Goal: Task Accomplishment & Management: Use online tool/utility

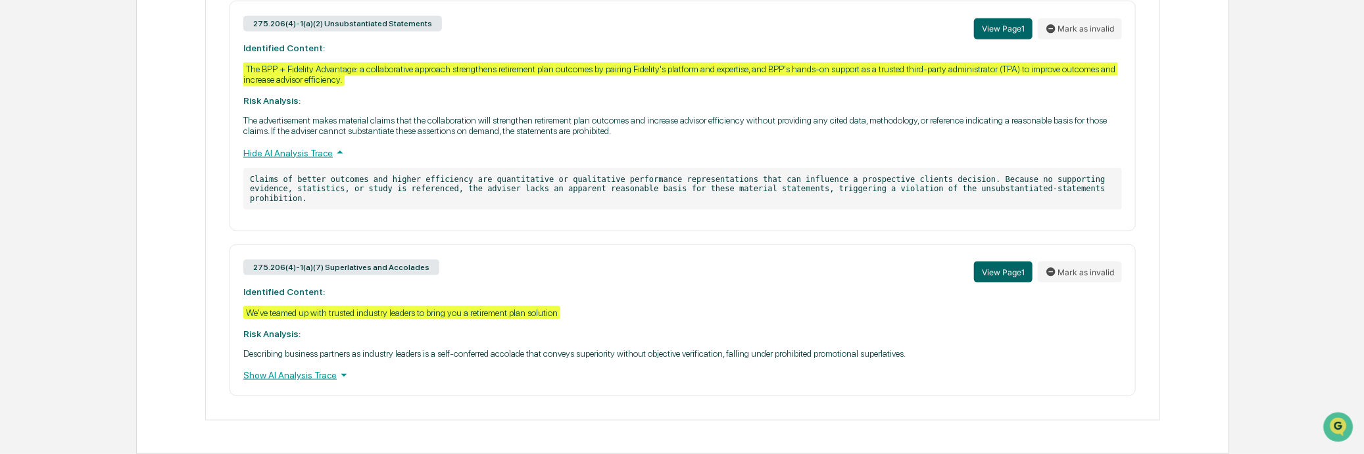
scroll to position [890, 0]
click at [794, 108] on div "275.206(4)-1(a)(2) Unsubstantiated Statements View Page 1 Mark as invalid Ident…" at bounding box center [683, 116] width 906 height 230
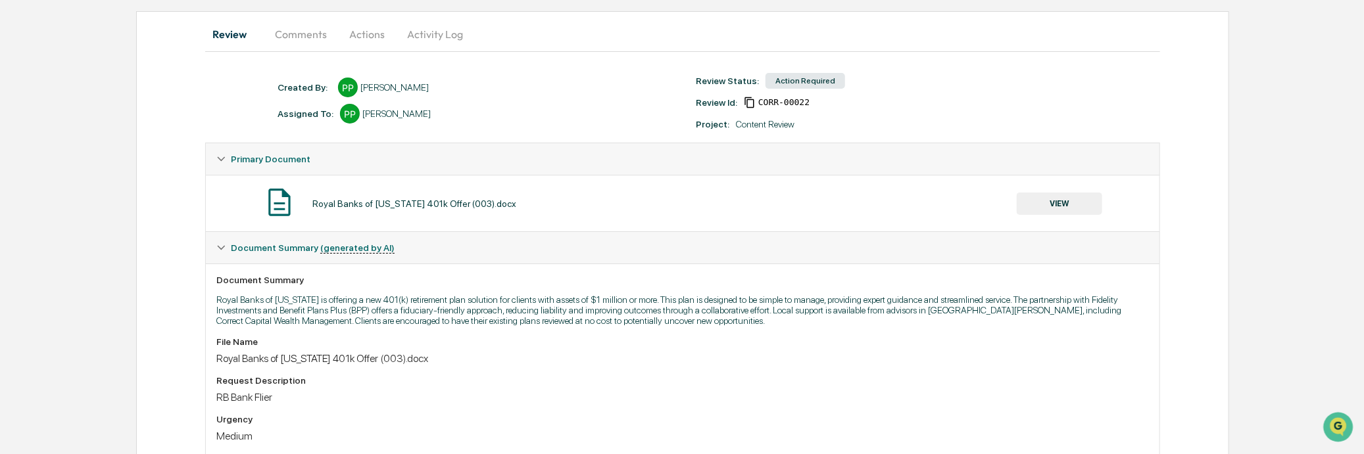
scroll to position [0, 0]
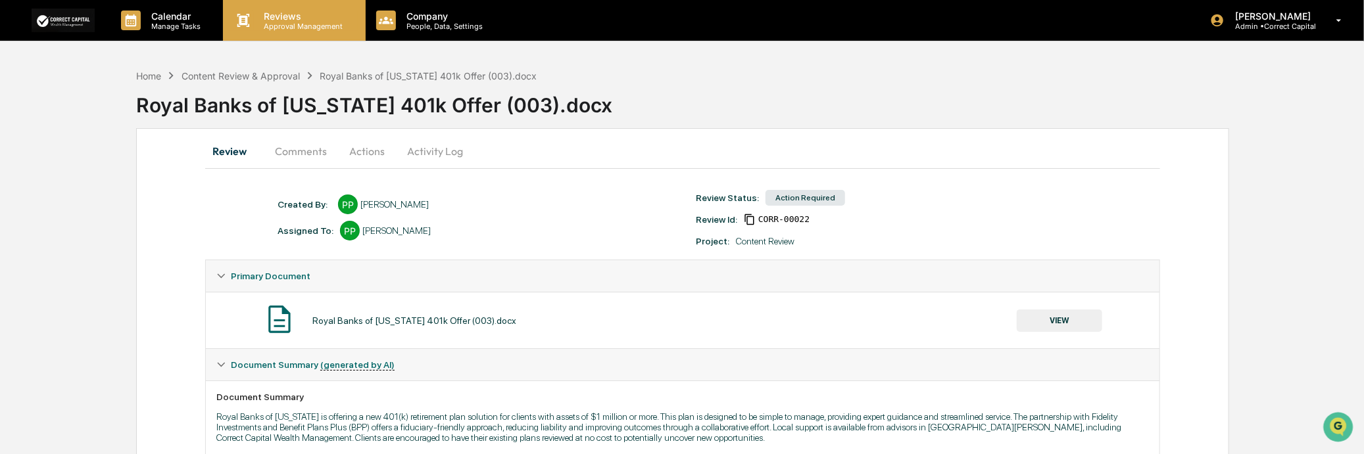
click at [276, 22] on p "Approval Management" at bounding box center [302, 26] width 96 height 9
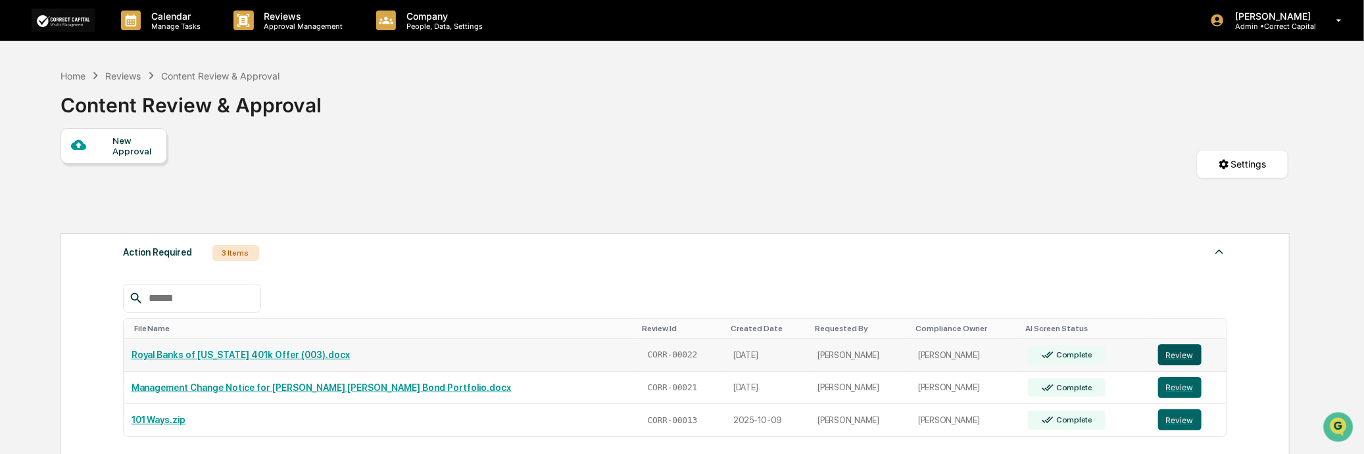
click at [1172, 352] on button "Review" at bounding box center [1179, 355] width 43 height 21
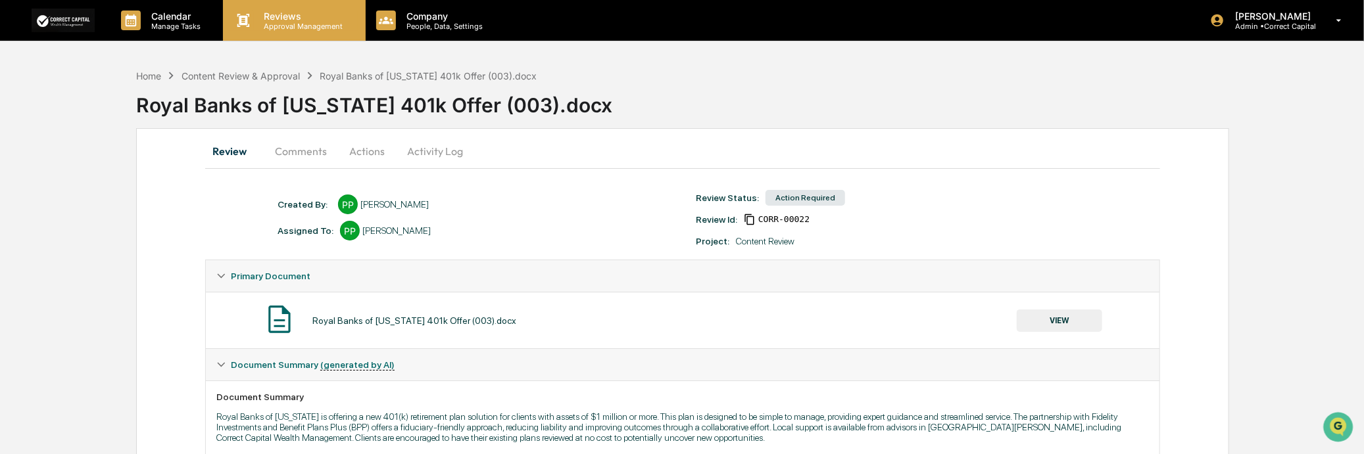
click at [279, 15] on p "Reviews" at bounding box center [302, 16] width 96 height 11
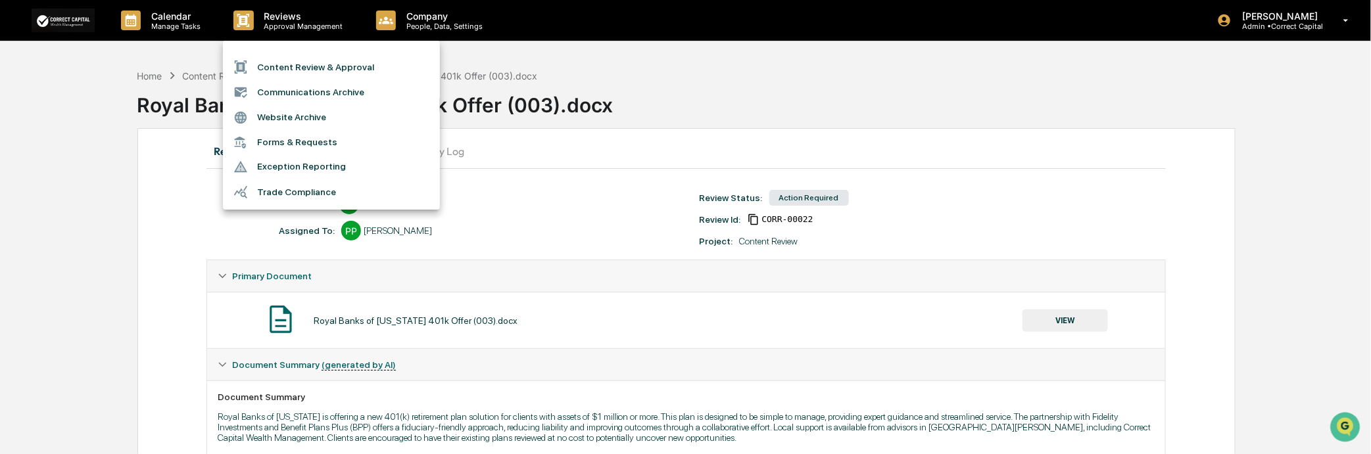
click at [324, 60] on li "Content Review & Approval" at bounding box center [331, 67] width 217 height 25
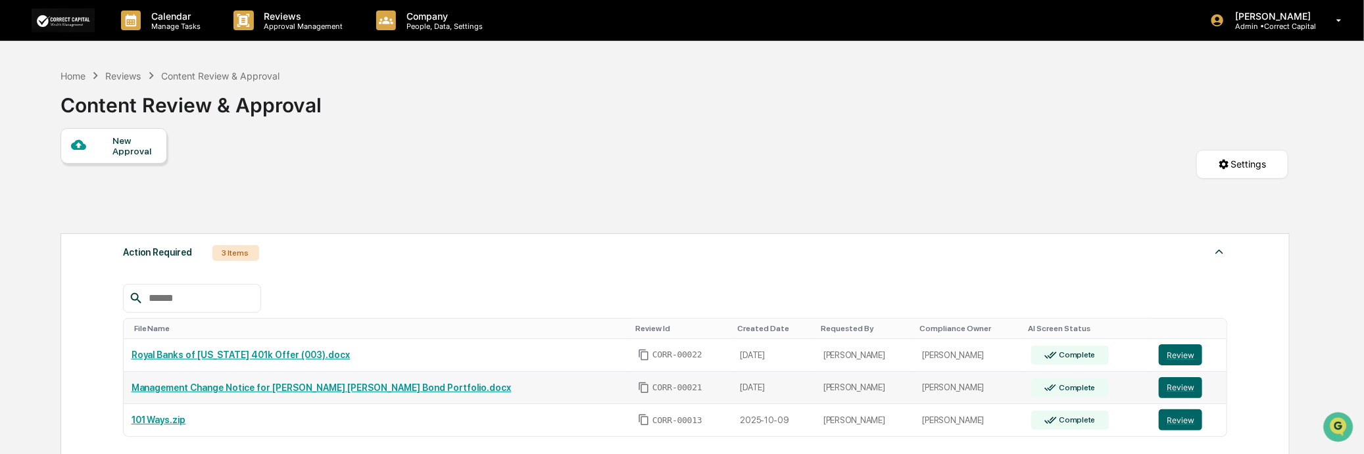
click at [344, 389] on link "Management Change Notice for [PERSON_NAME] [PERSON_NAME] Bond Portfolio.docx" at bounding box center [322, 388] width 380 height 11
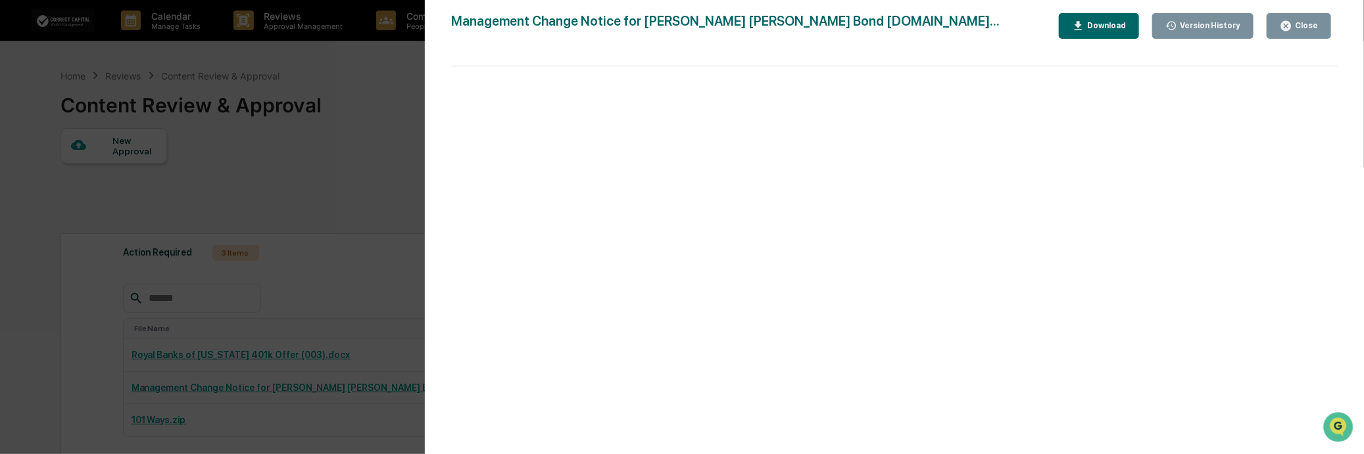
click at [1299, 29] on div "Close" at bounding box center [1305, 25] width 26 height 9
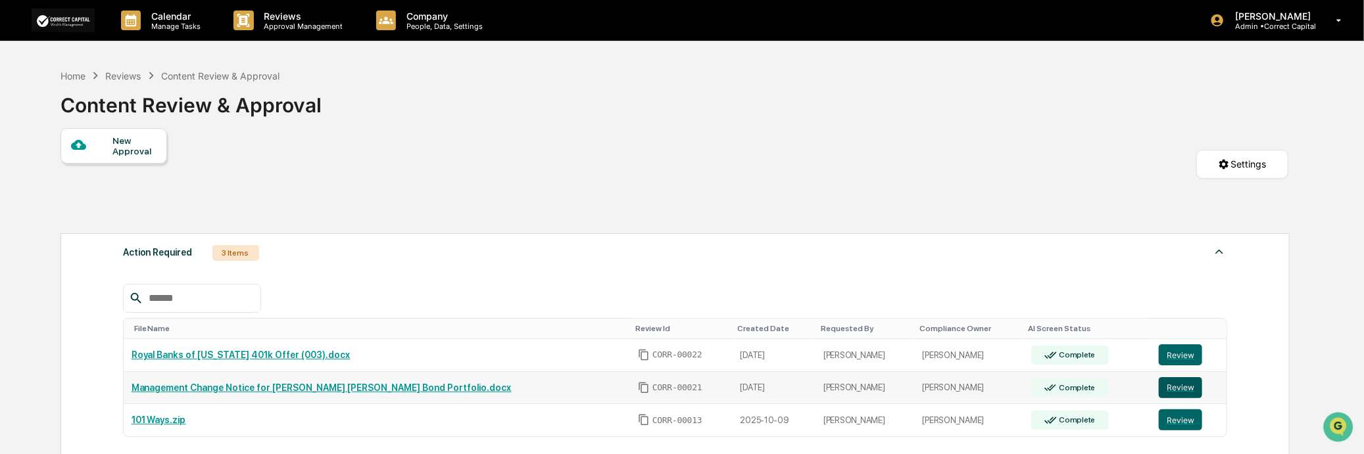
click at [1159, 392] on button "Review" at bounding box center [1180, 387] width 43 height 21
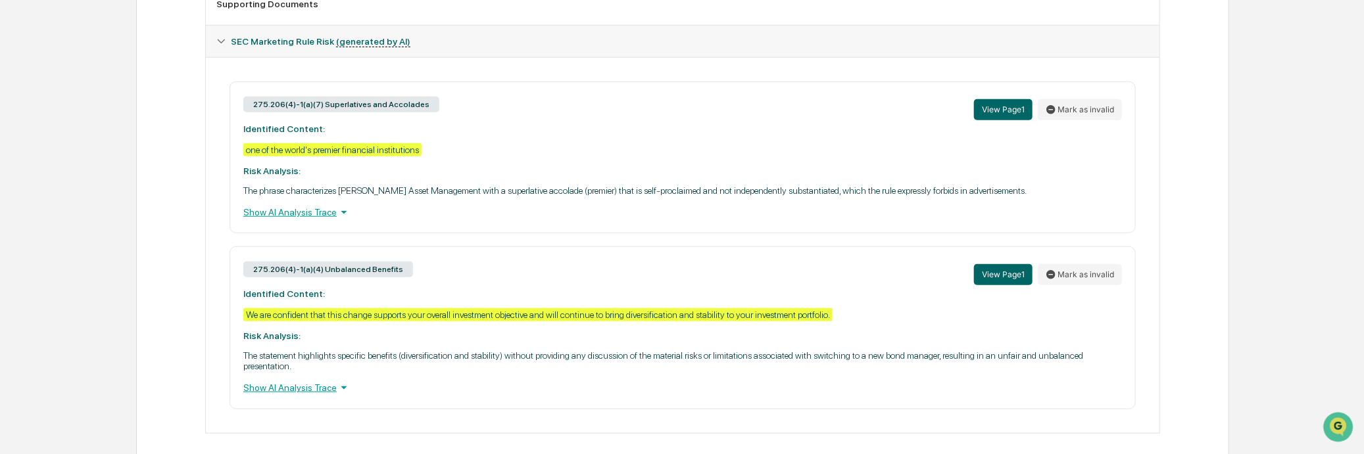
scroll to position [608, 0]
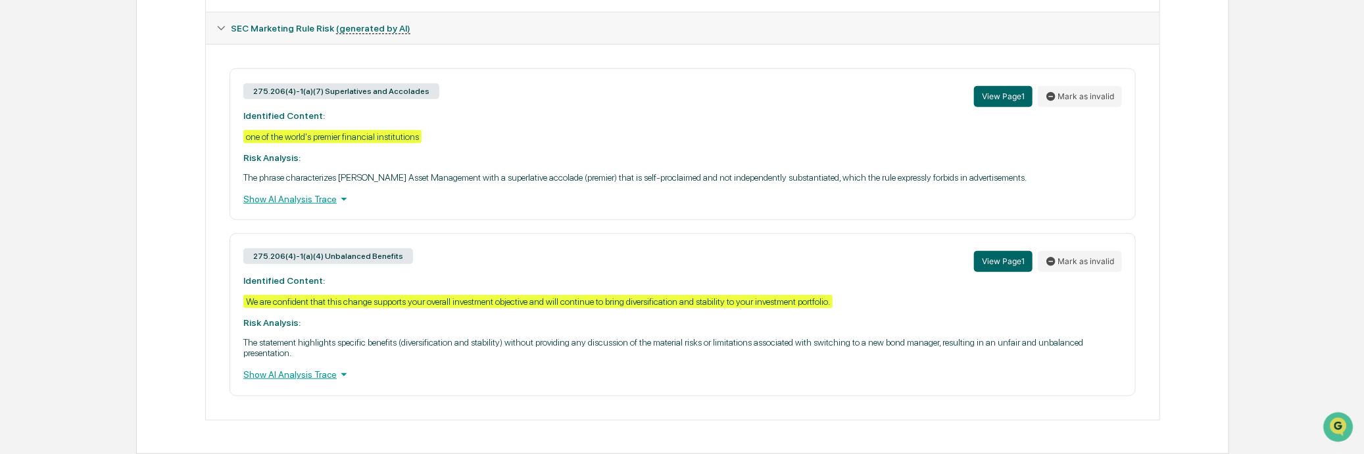
click at [306, 192] on div "Show AI Analysis Trace" at bounding box center [682, 199] width 879 height 14
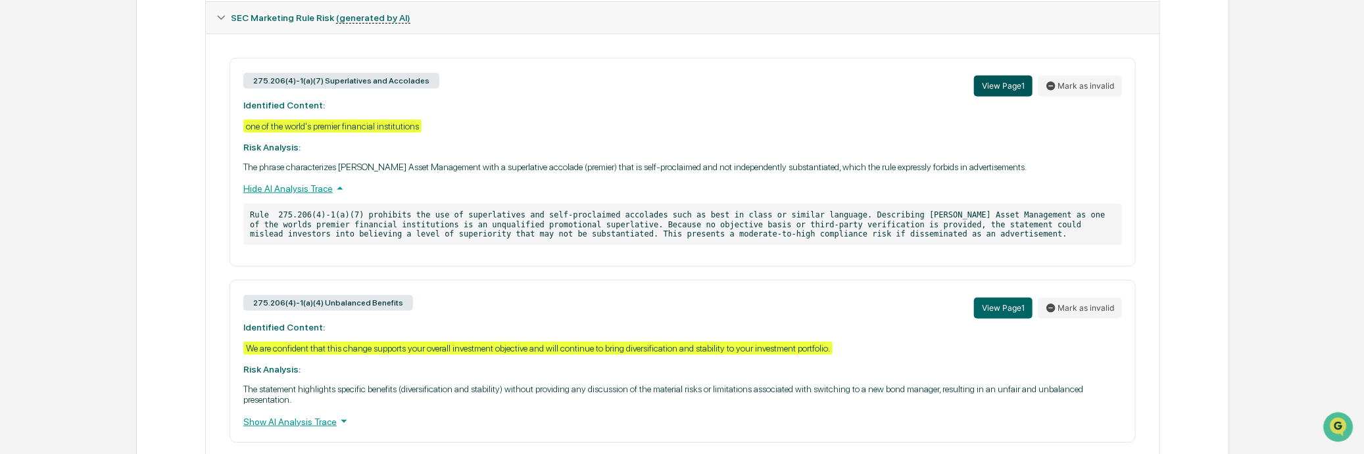
click at [1002, 87] on button "View Page 1" at bounding box center [1003, 86] width 59 height 21
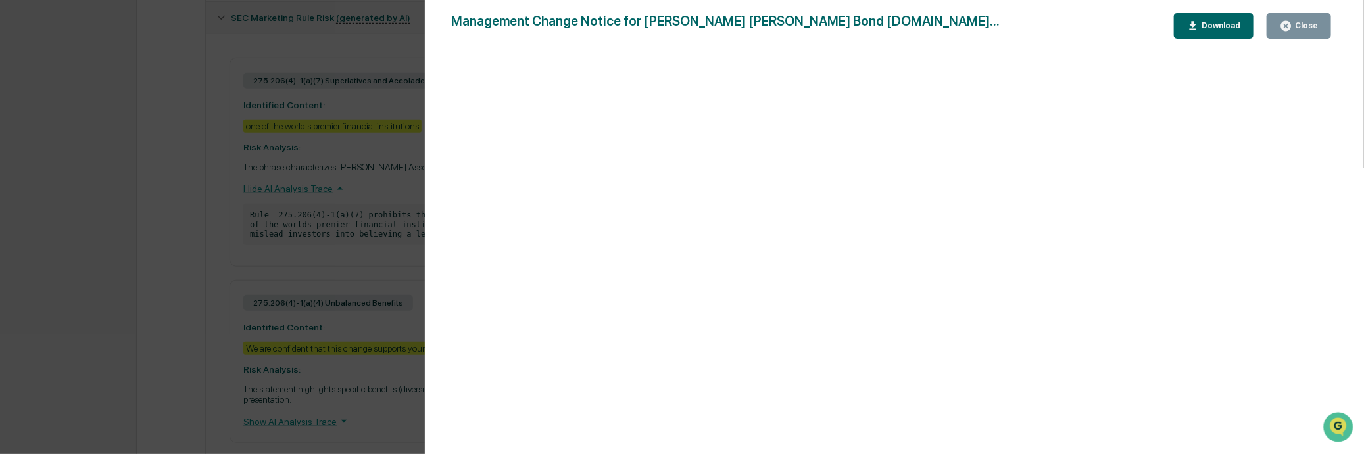
click at [1278, 12] on div "Version History [DATE] 02:36 PM [PERSON_NAME] Management Change Notice for [PER…" at bounding box center [894, 240] width 939 height 481
click at [1297, 24] on div "Close" at bounding box center [1305, 25] width 26 height 9
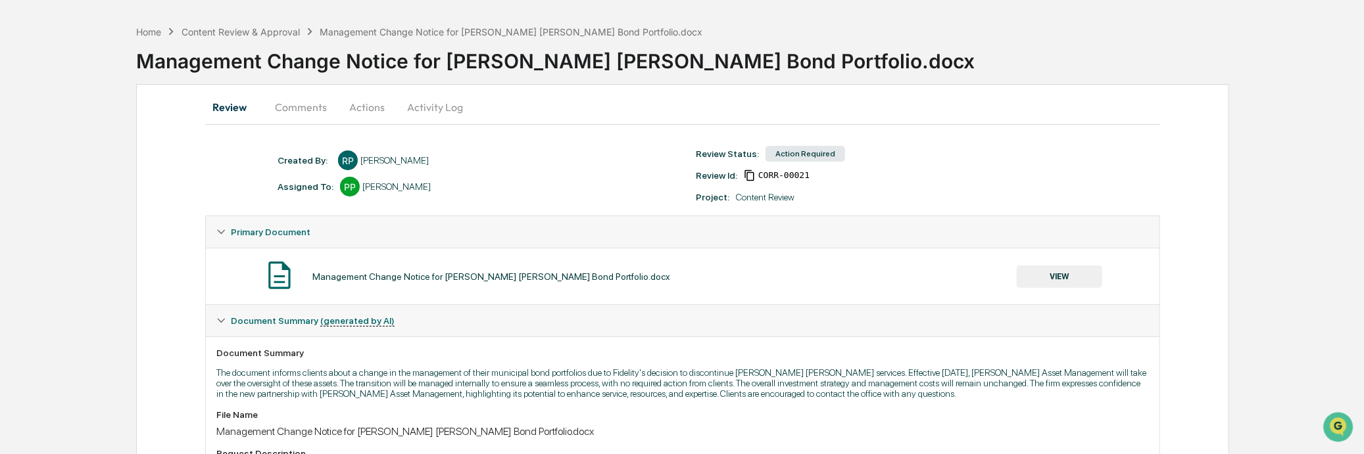
scroll to position [0, 0]
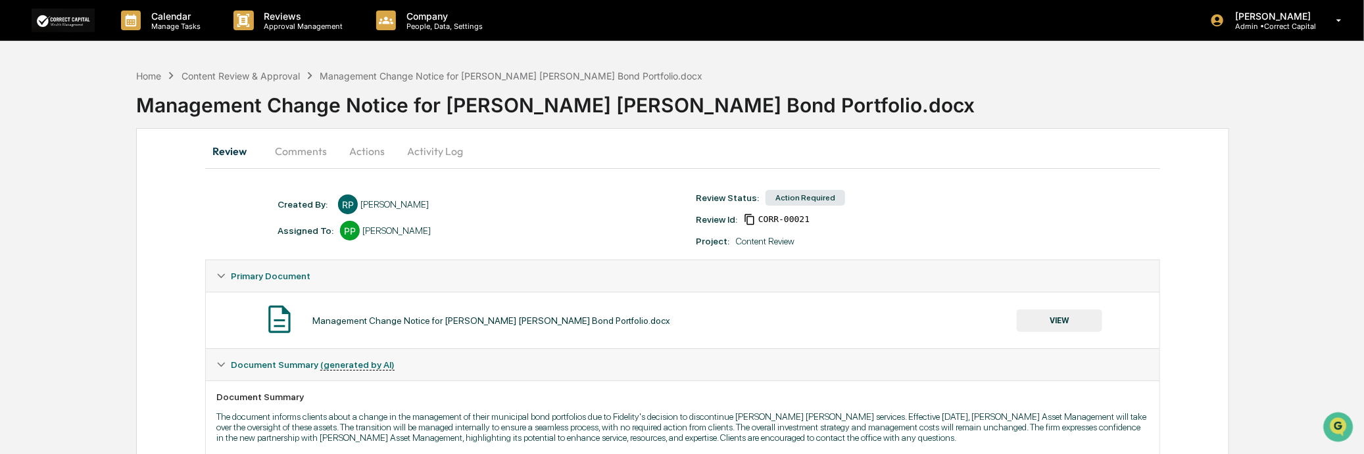
click at [363, 147] on button "Actions" at bounding box center [366, 151] width 59 height 32
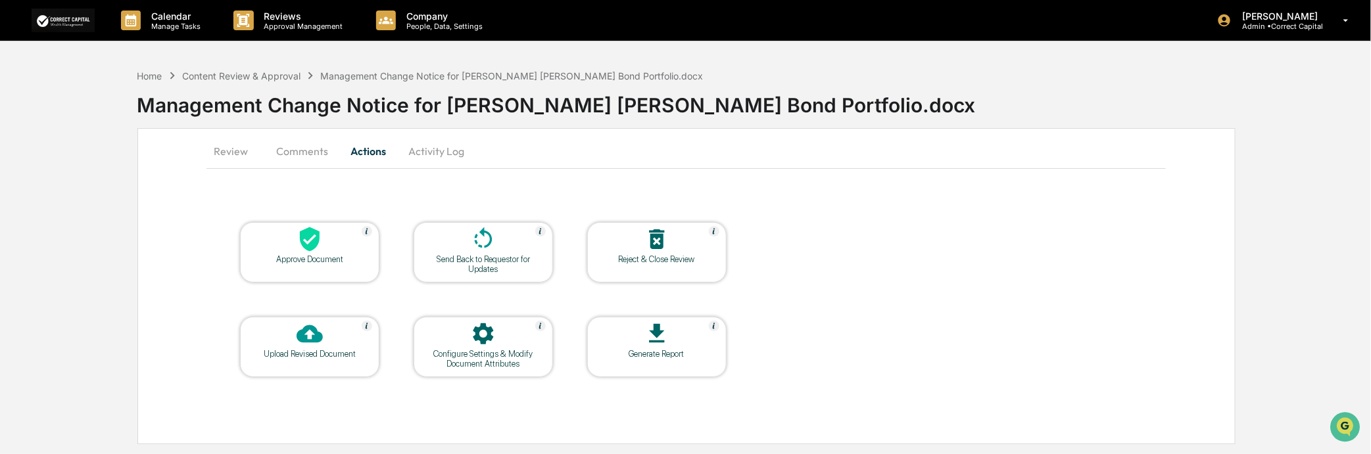
click at [520, 272] on div "Send Back to Requestor for Updates" at bounding box center [483, 265] width 118 height 20
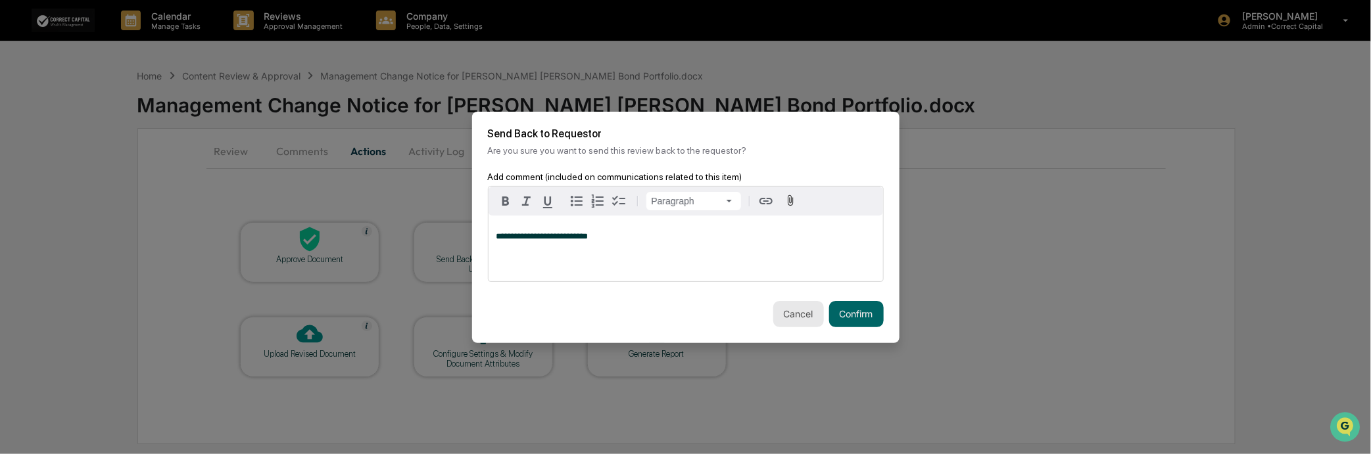
click at [773, 306] on button "Cancel" at bounding box center [798, 314] width 51 height 26
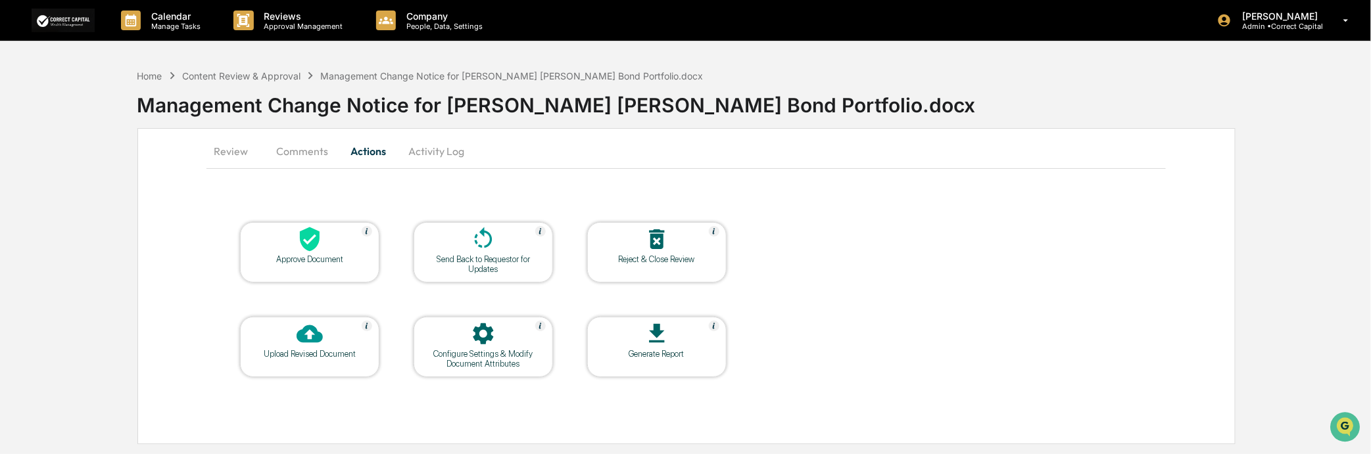
click at [234, 153] on button "Review" at bounding box center [235, 151] width 59 height 32
click at [312, 149] on button "Comments" at bounding box center [302, 151] width 73 height 32
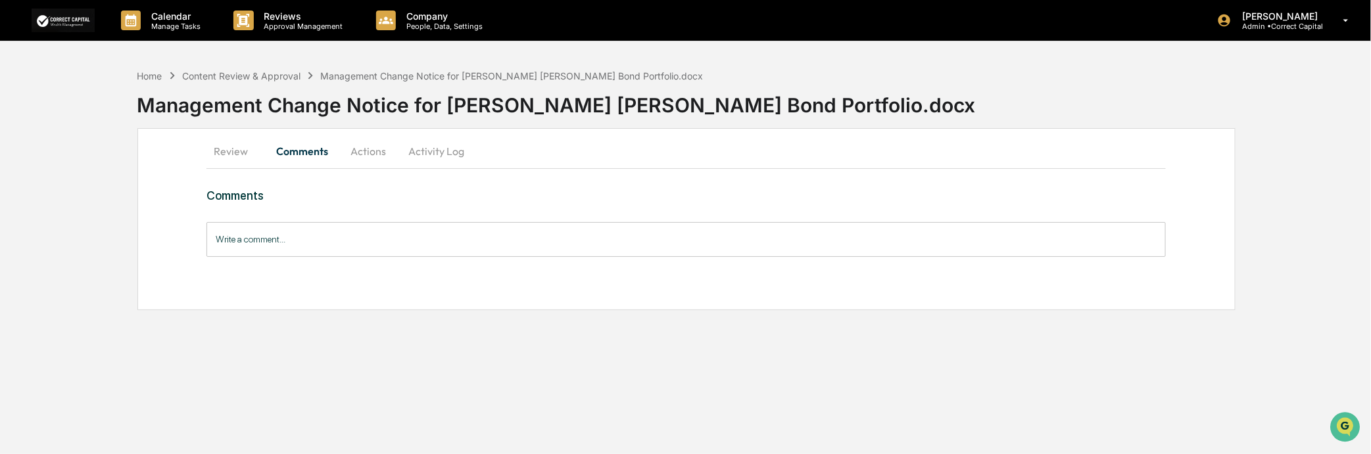
click at [238, 153] on button "Review" at bounding box center [235, 151] width 59 height 32
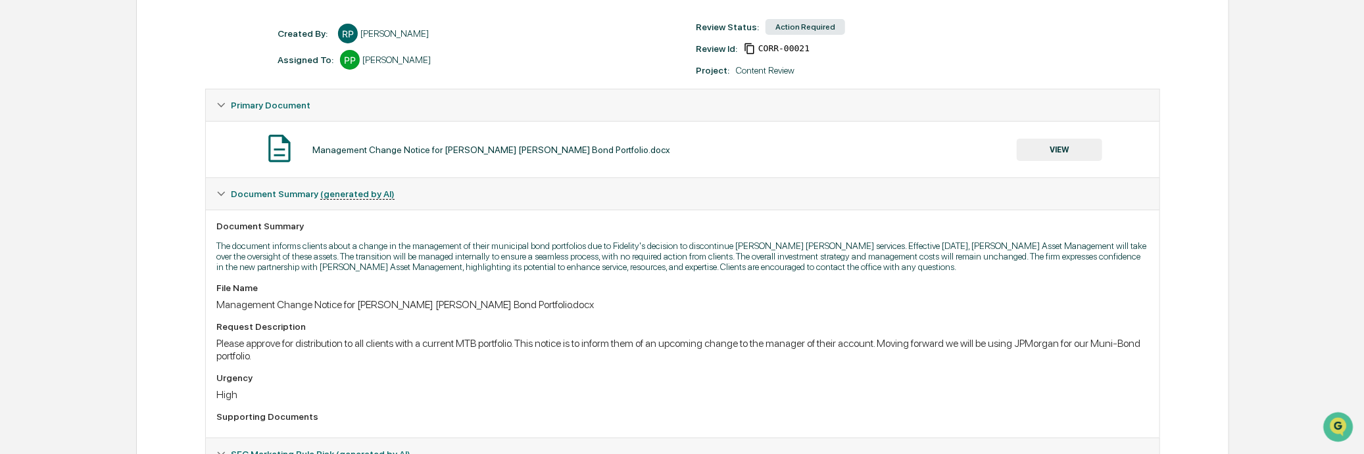
scroll to position [219, 0]
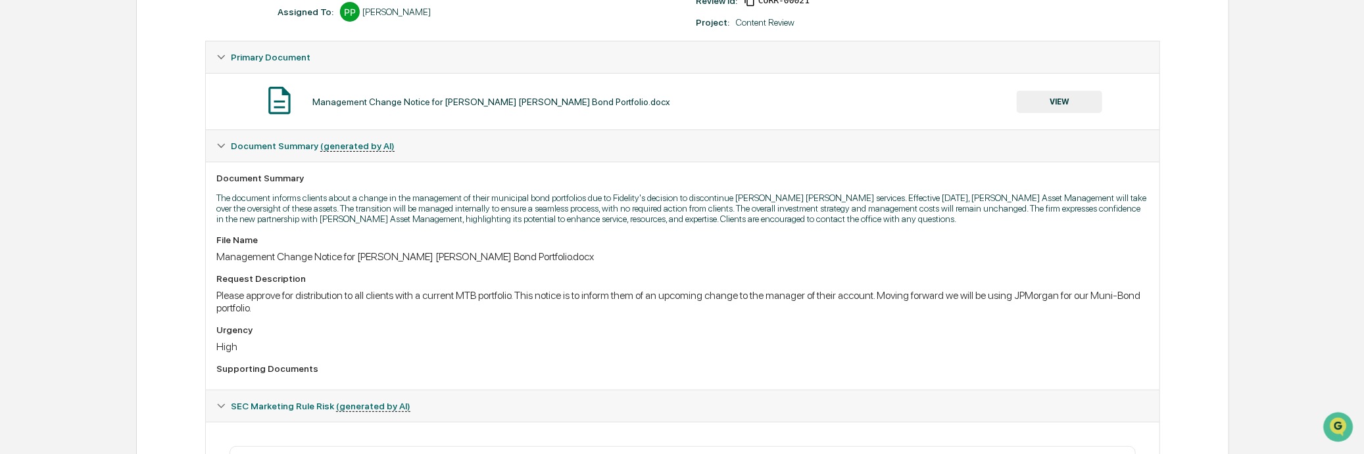
click at [1067, 102] on button "VIEW" at bounding box center [1059, 102] width 85 height 22
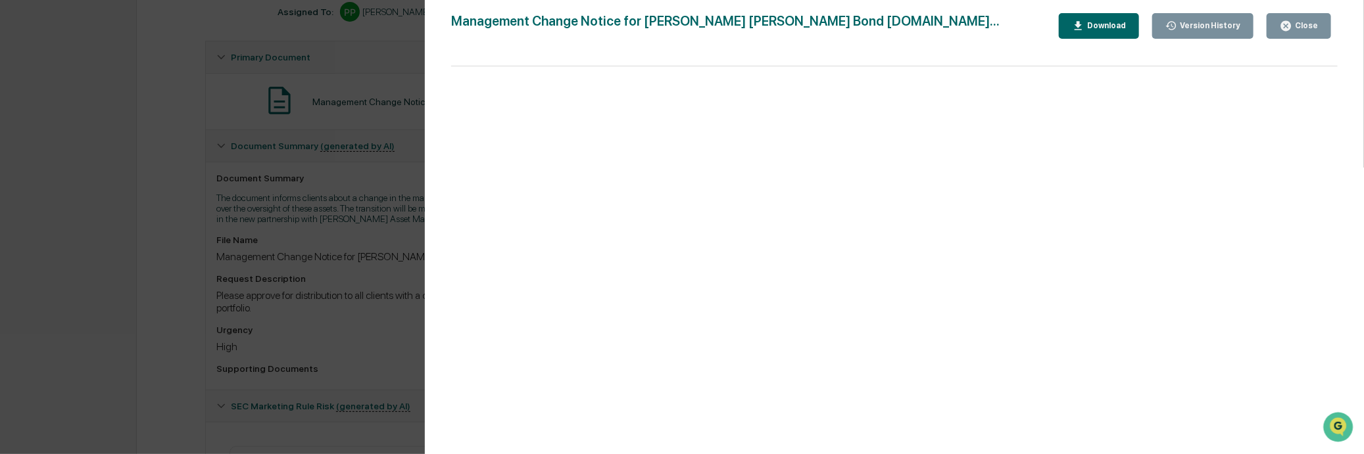
click at [1302, 28] on div "Close" at bounding box center [1305, 25] width 26 height 9
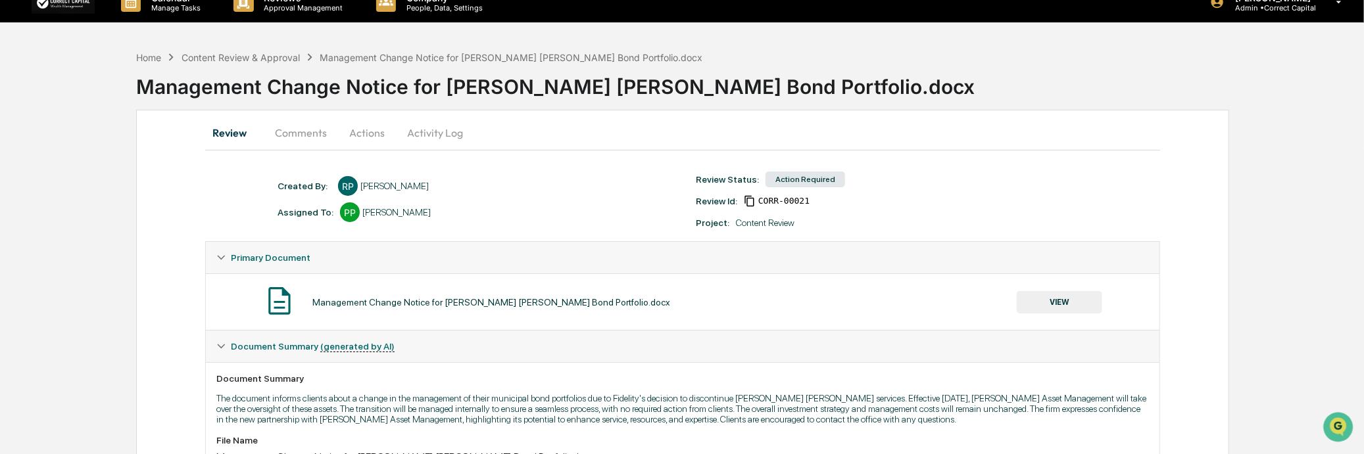
scroll to position [0, 0]
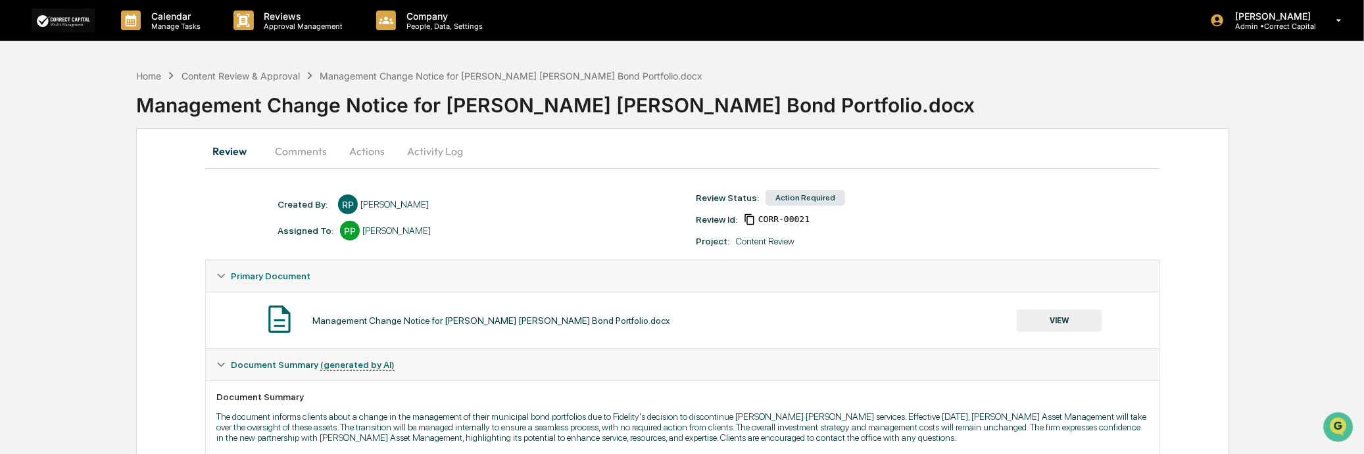
click at [291, 149] on button "Comments" at bounding box center [300, 151] width 73 height 32
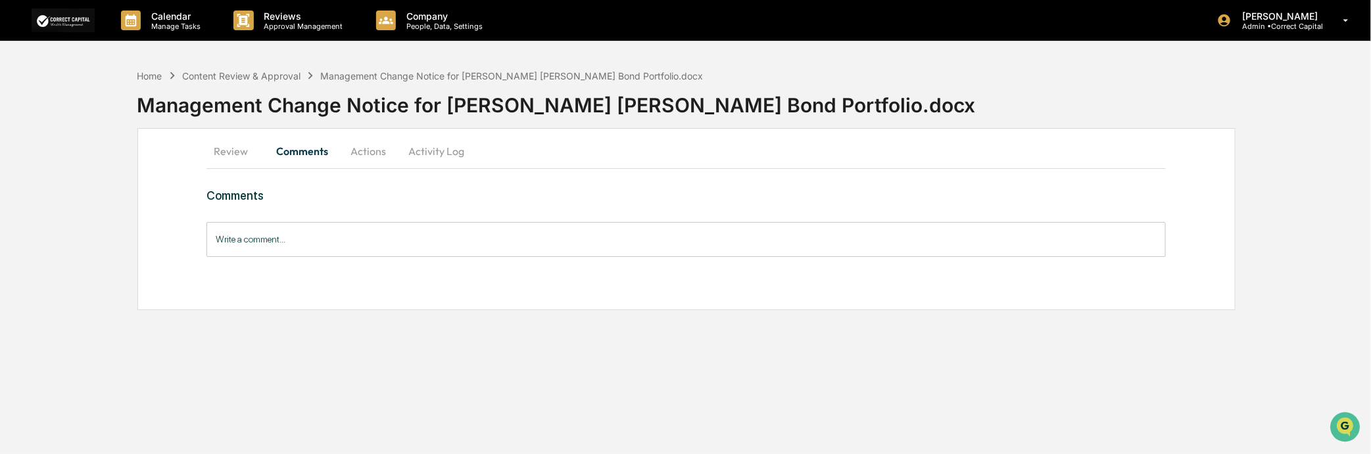
click at [375, 154] on button "Actions" at bounding box center [368, 151] width 59 height 32
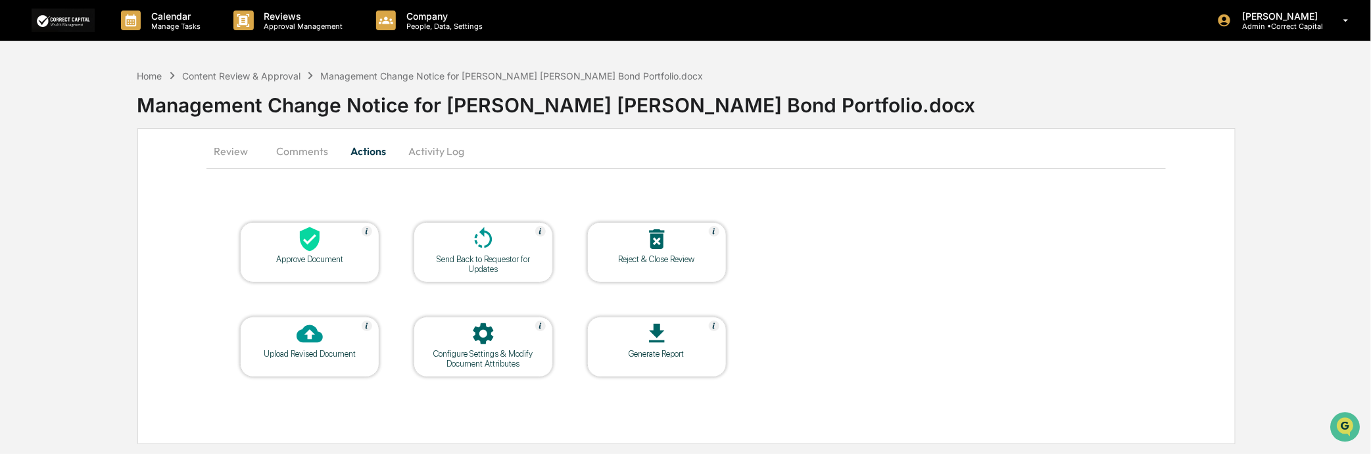
click at [523, 253] on div at bounding box center [484, 240] width 132 height 28
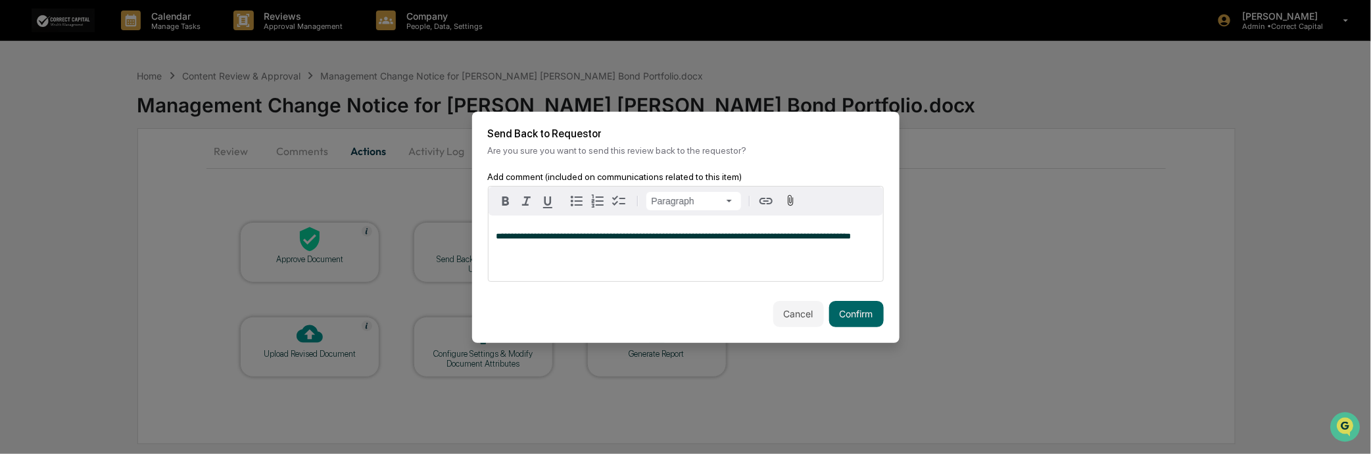
click at [678, 235] on span "**********" at bounding box center [674, 236] width 355 height 9
drag, startPoint x: 550, startPoint y: 235, endPoint x: 675, endPoint y: 243, distance: 125.9
click at [675, 243] on div "**********" at bounding box center [686, 249] width 395 height 66
click at [741, 233] on p "**********" at bounding box center [686, 236] width 379 height 9
drag, startPoint x: 551, startPoint y: 237, endPoint x: 728, endPoint y: 246, distance: 177.1
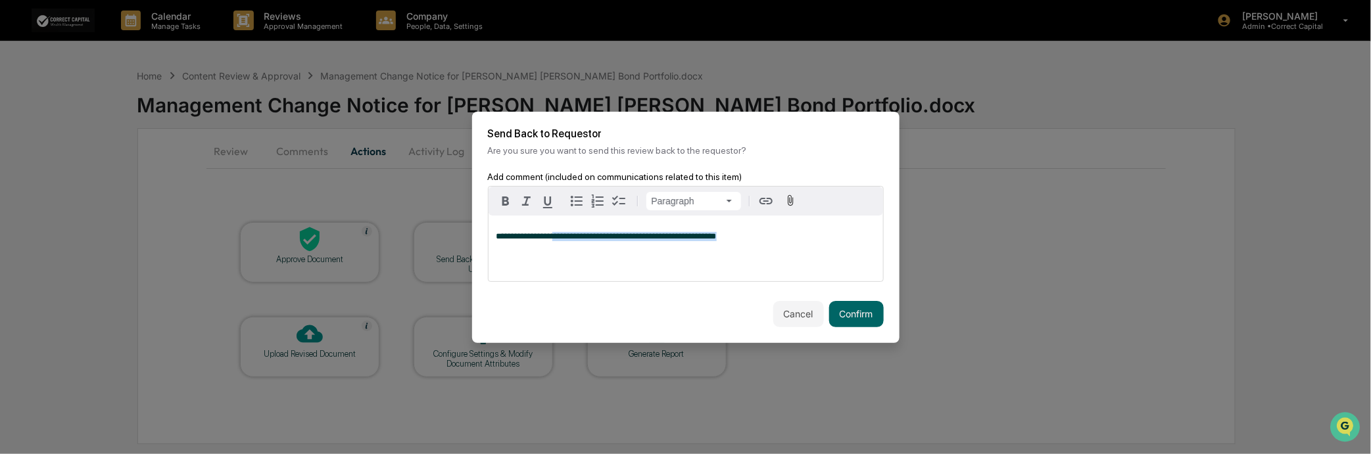
click at [728, 246] on div "**********" at bounding box center [686, 249] width 395 height 66
click at [507, 197] on icon "button" at bounding box center [505, 201] width 7 height 9
click at [760, 290] on div "Trigger" at bounding box center [686, 295] width 396 height 12
click at [790, 314] on button "Cancel" at bounding box center [798, 314] width 51 height 26
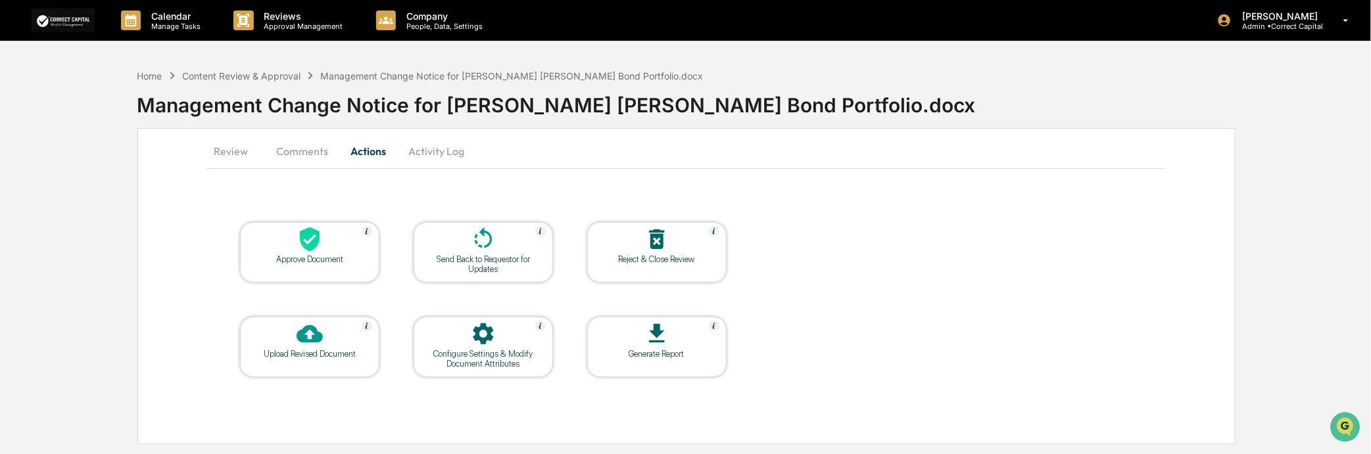
click at [226, 154] on button "Review" at bounding box center [235, 151] width 59 height 32
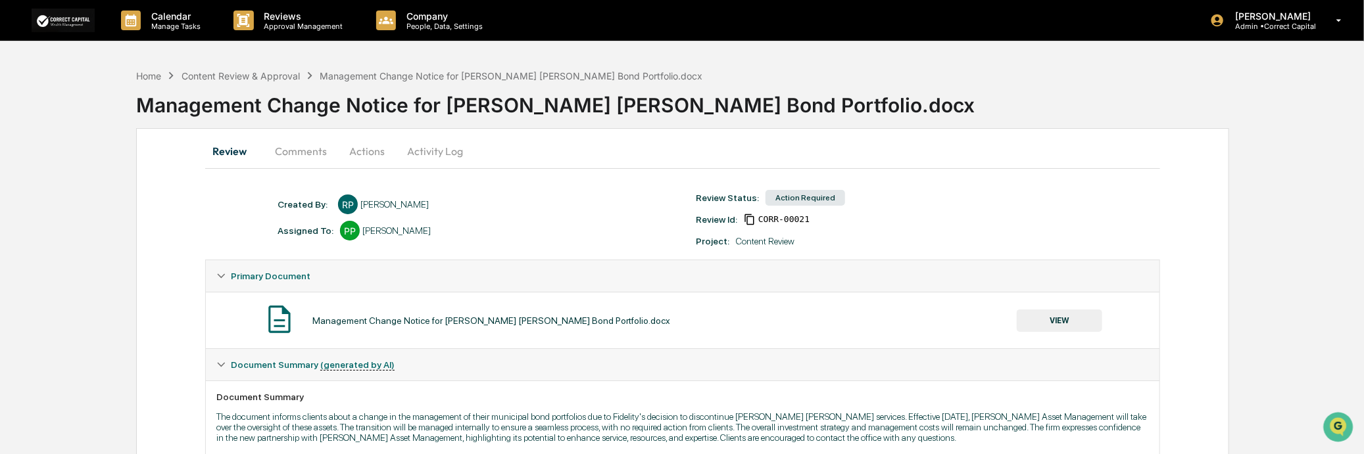
click at [1081, 329] on button "VIEW" at bounding box center [1059, 321] width 85 height 22
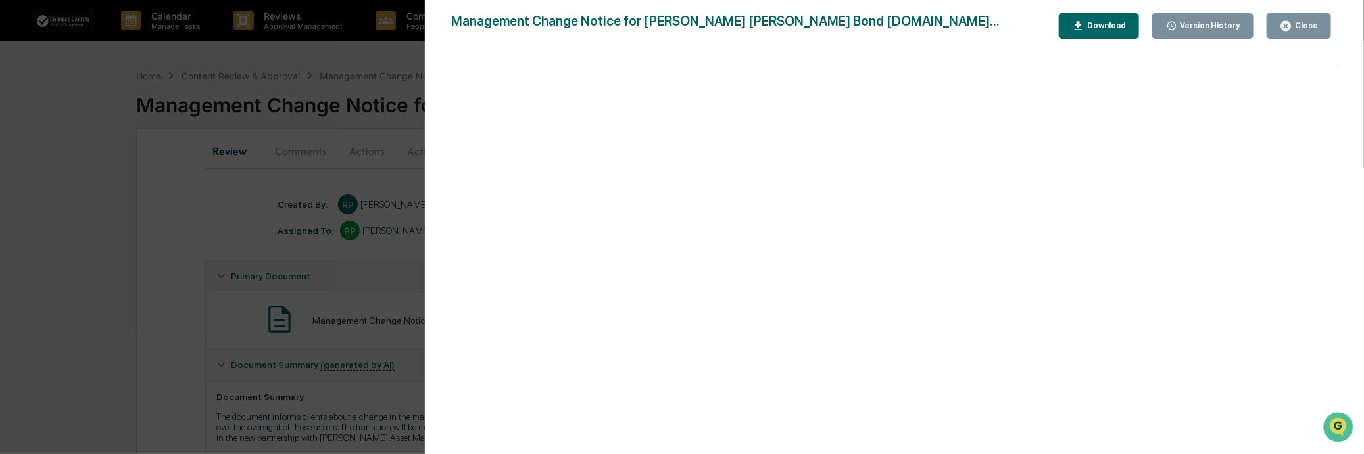
click at [1298, 27] on div "Close" at bounding box center [1305, 25] width 26 height 9
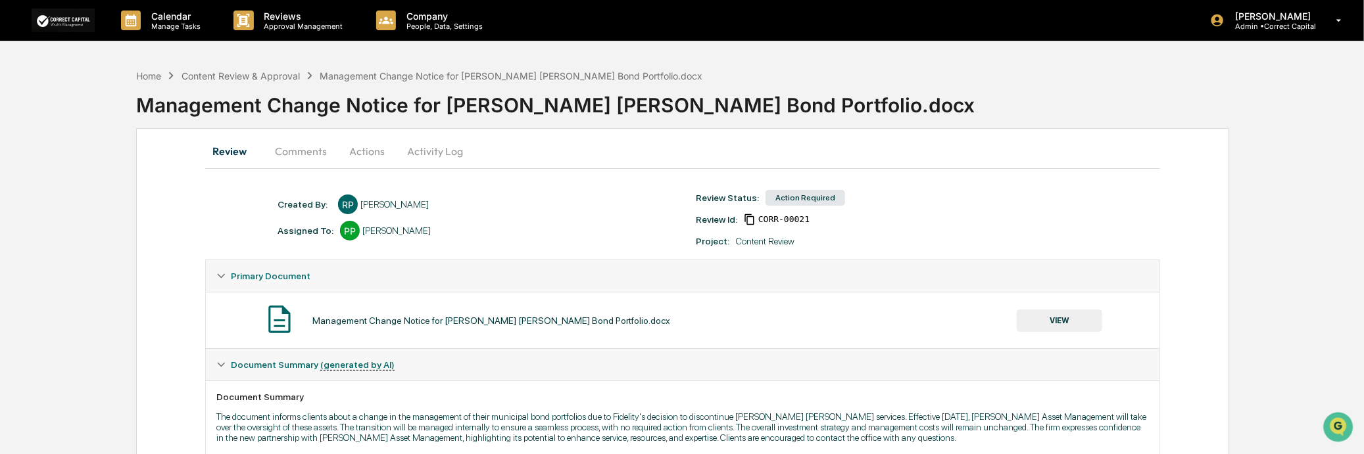
click at [369, 148] on button "Actions" at bounding box center [366, 151] width 59 height 32
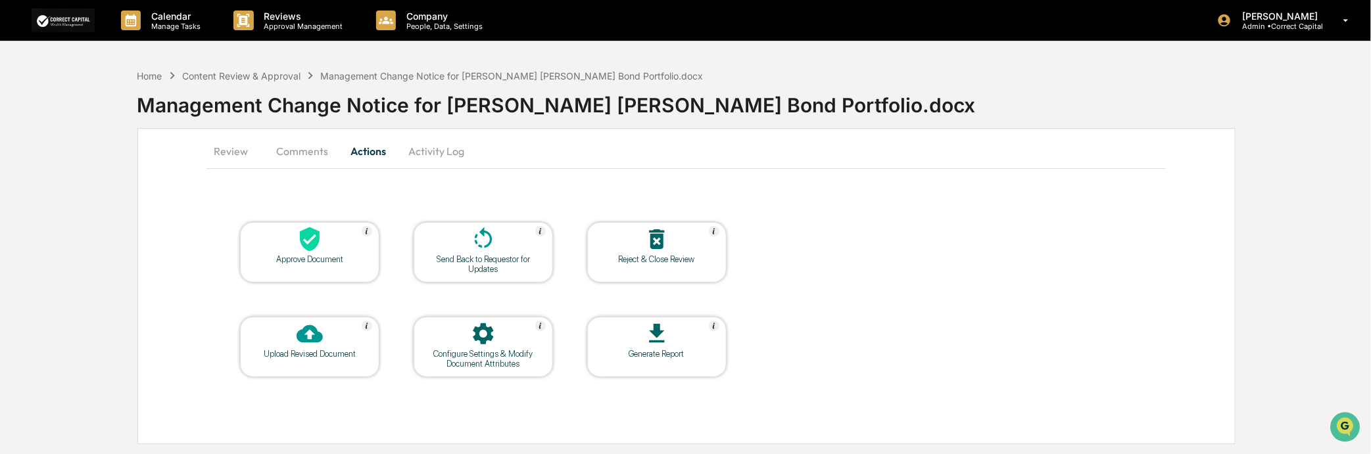
click at [483, 255] on div "Send Back to Requestor for Updates" at bounding box center [483, 265] width 118 height 20
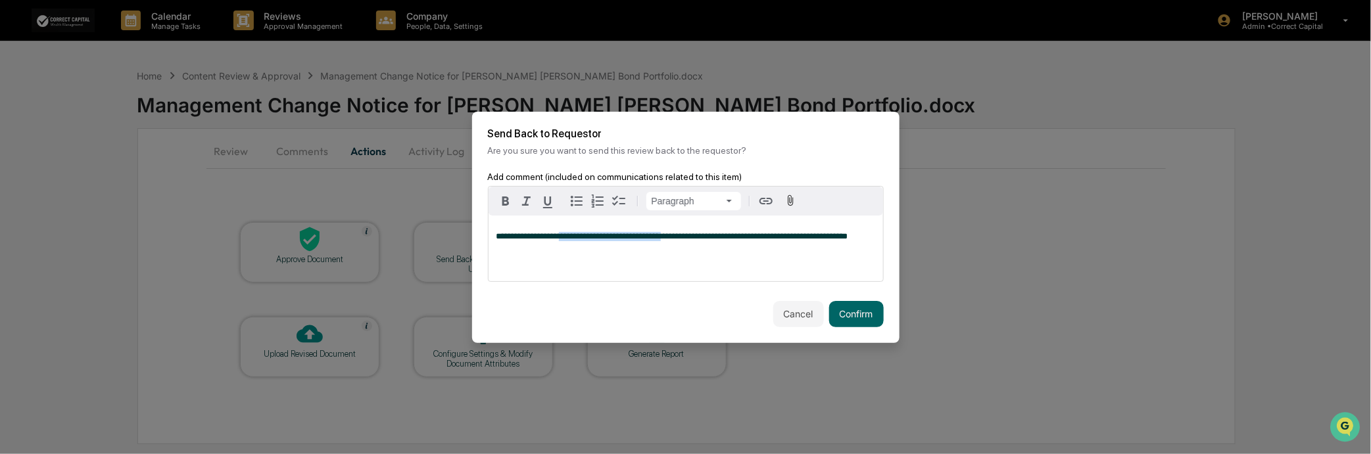
drag, startPoint x: 678, startPoint y: 234, endPoint x: 623, endPoint y: 237, distance: 55.3
click at [549, 238] on span "**********" at bounding box center [673, 236] width 352 height 9
drag, startPoint x: 708, startPoint y: 235, endPoint x: 738, endPoint y: 237, distance: 30.3
click at [738, 237] on p "**********" at bounding box center [686, 236] width 379 height 9
drag, startPoint x: 547, startPoint y: 231, endPoint x: 735, endPoint y: 233, distance: 188.1
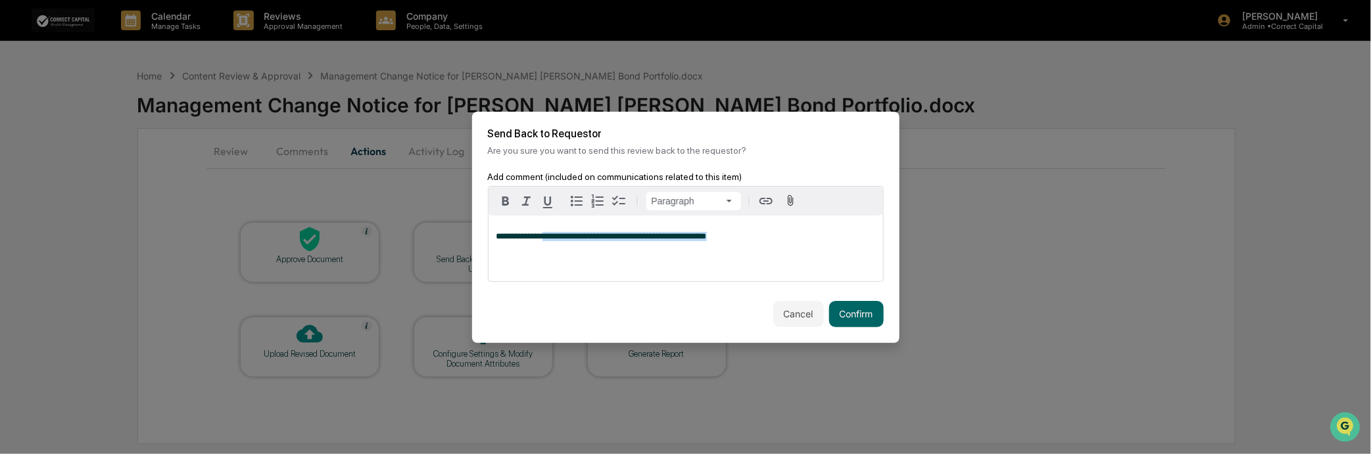
click at [735, 233] on p "**********" at bounding box center [686, 236] width 379 height 9
click at [501, 193] on icon "button" at bounding box center [506, 201] width 16 height 16
click at [734, 245] on div "**********" at bounding box center [686, 249] width 395 height 66
click at [865, 312] on button "Confirm" at bounding box center [856, 314] width 55 height 26
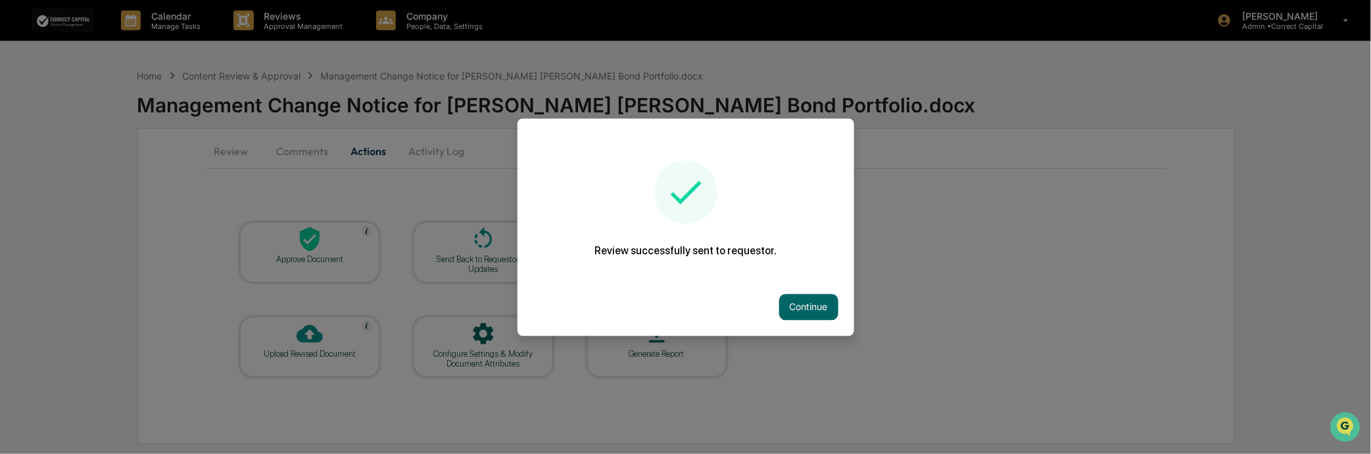
click at [769, 103] on div at bounding box center [685, 227] width 1371 height 454
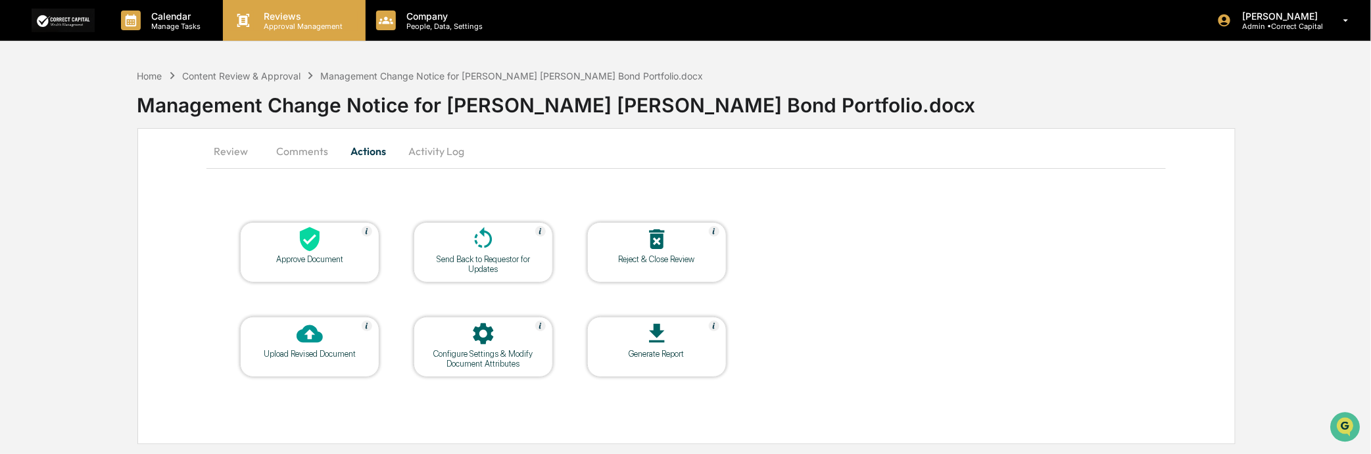
click at [279, 14] on p "Reviews" at bounding box center [302, 16] width 96 height 11
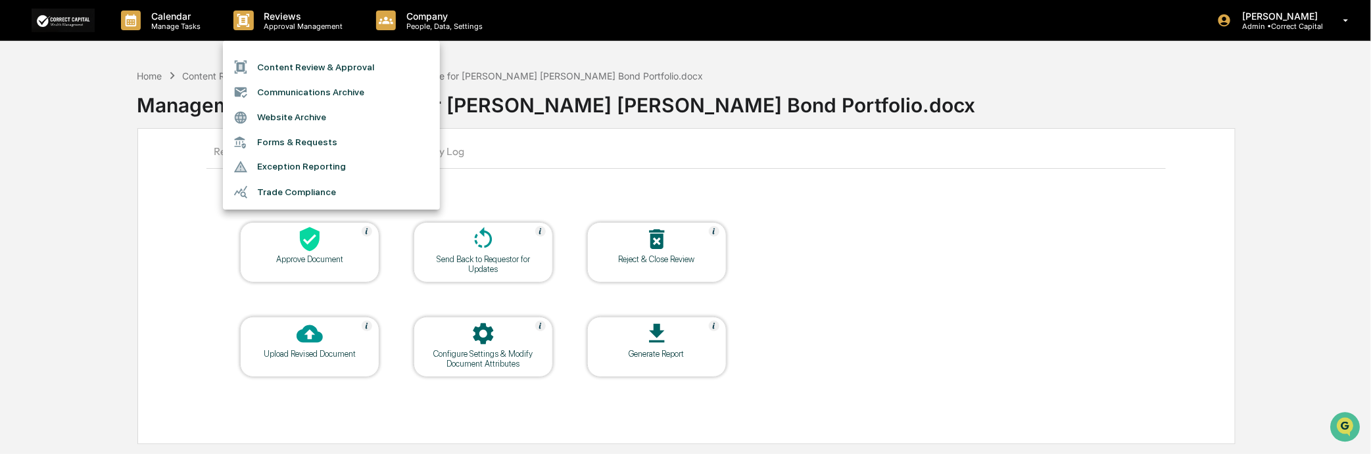
click at [308, 70] on li "Content Review & Approval" at bounding box center [331, 67] width 217 height 25
